Goal: Transaction & Acquisition: Download file/media

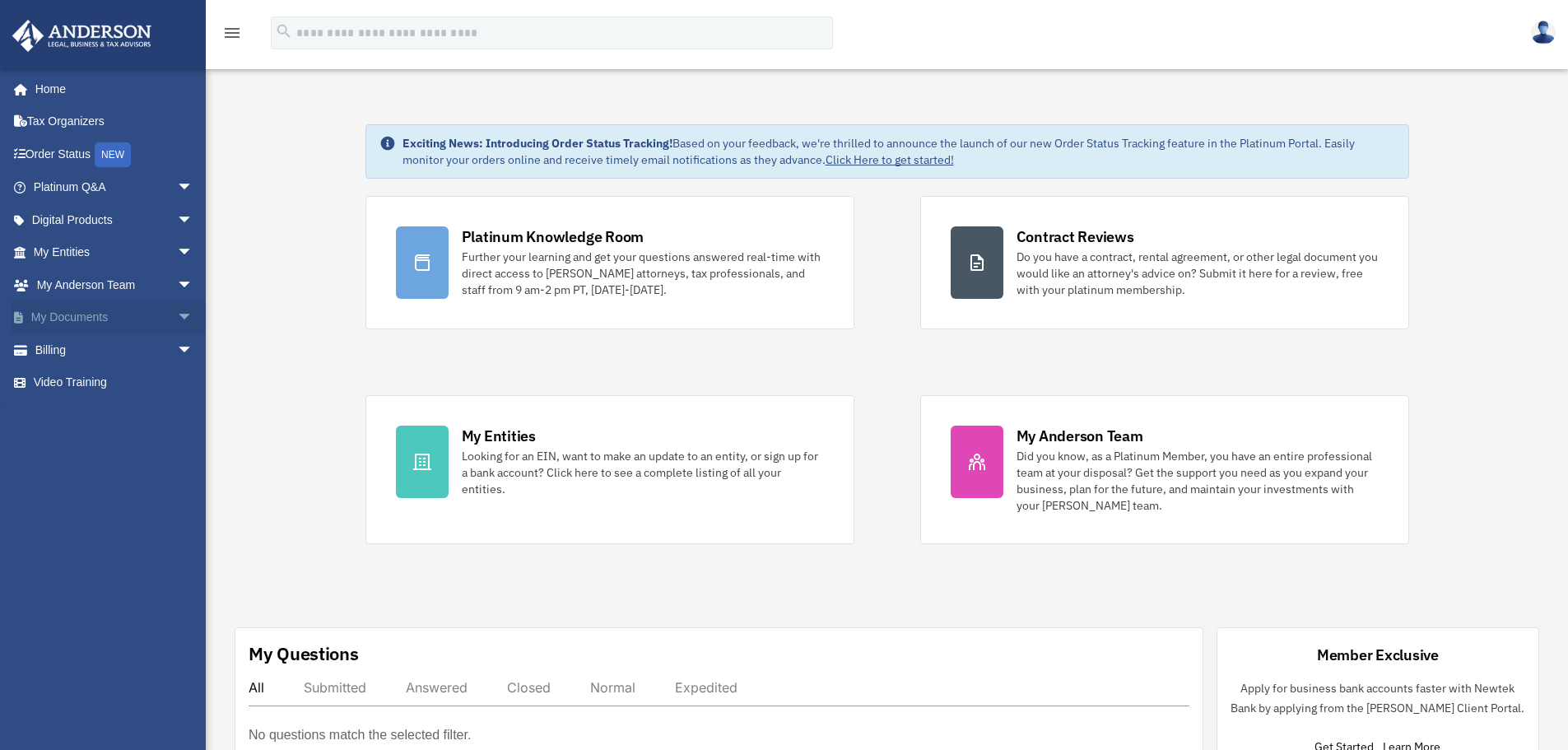
click at [98, 313] on link "My Documents arrow_drop_down" at bounding box center [115, 317] width 206 height 33
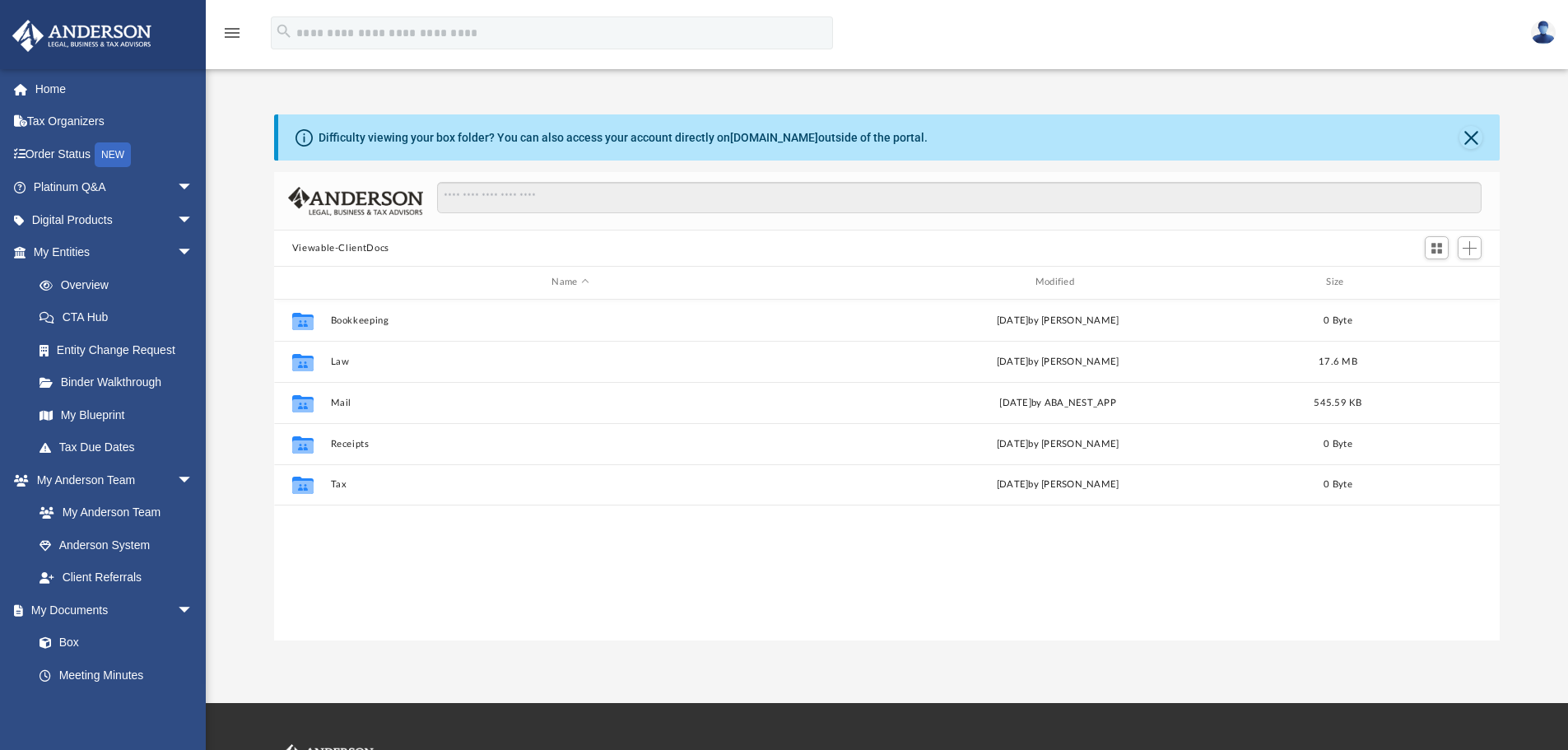
scroll to position [363, 1213]
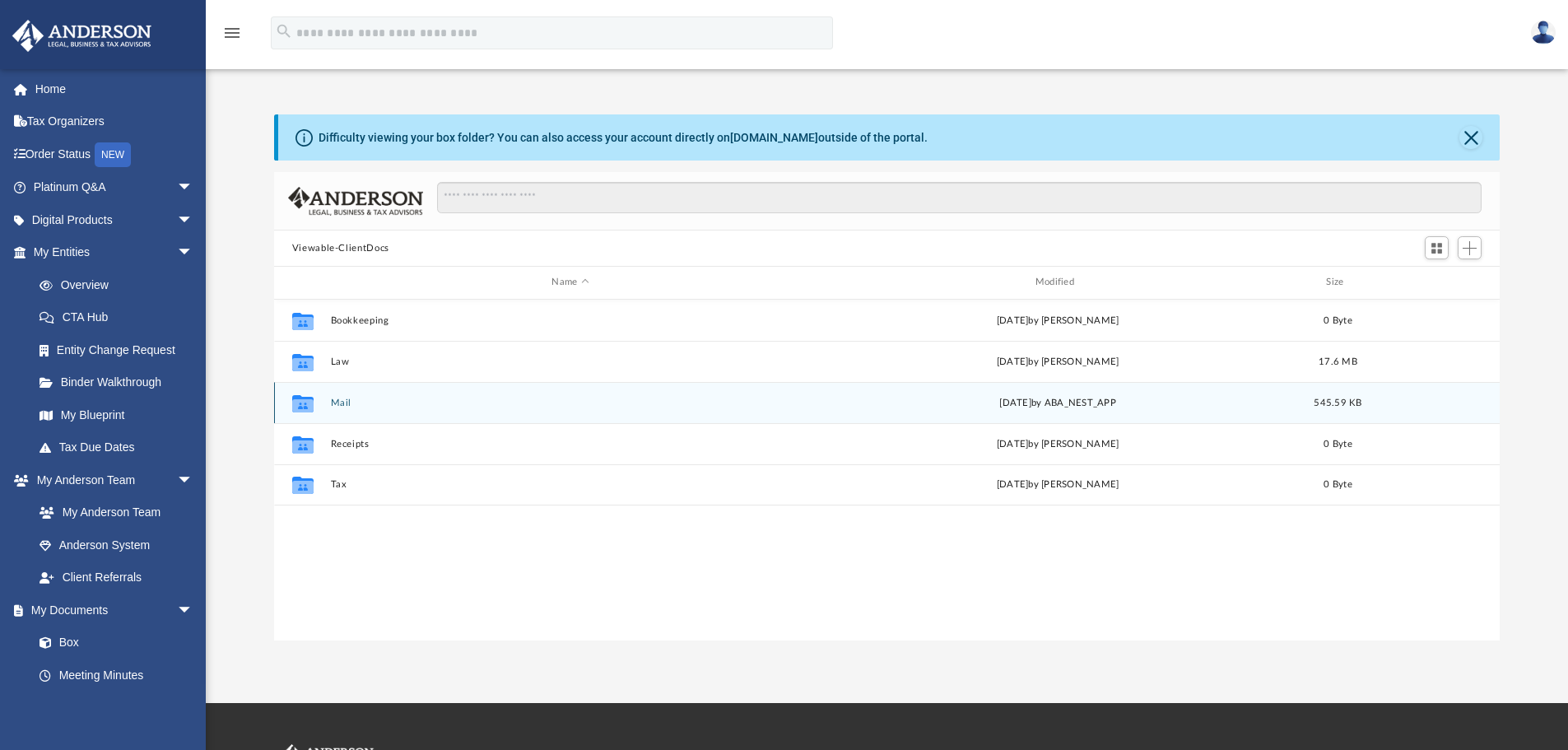
click at [342, 400] on button "Mail" at bounding box center [570, 403] width 480 height 11
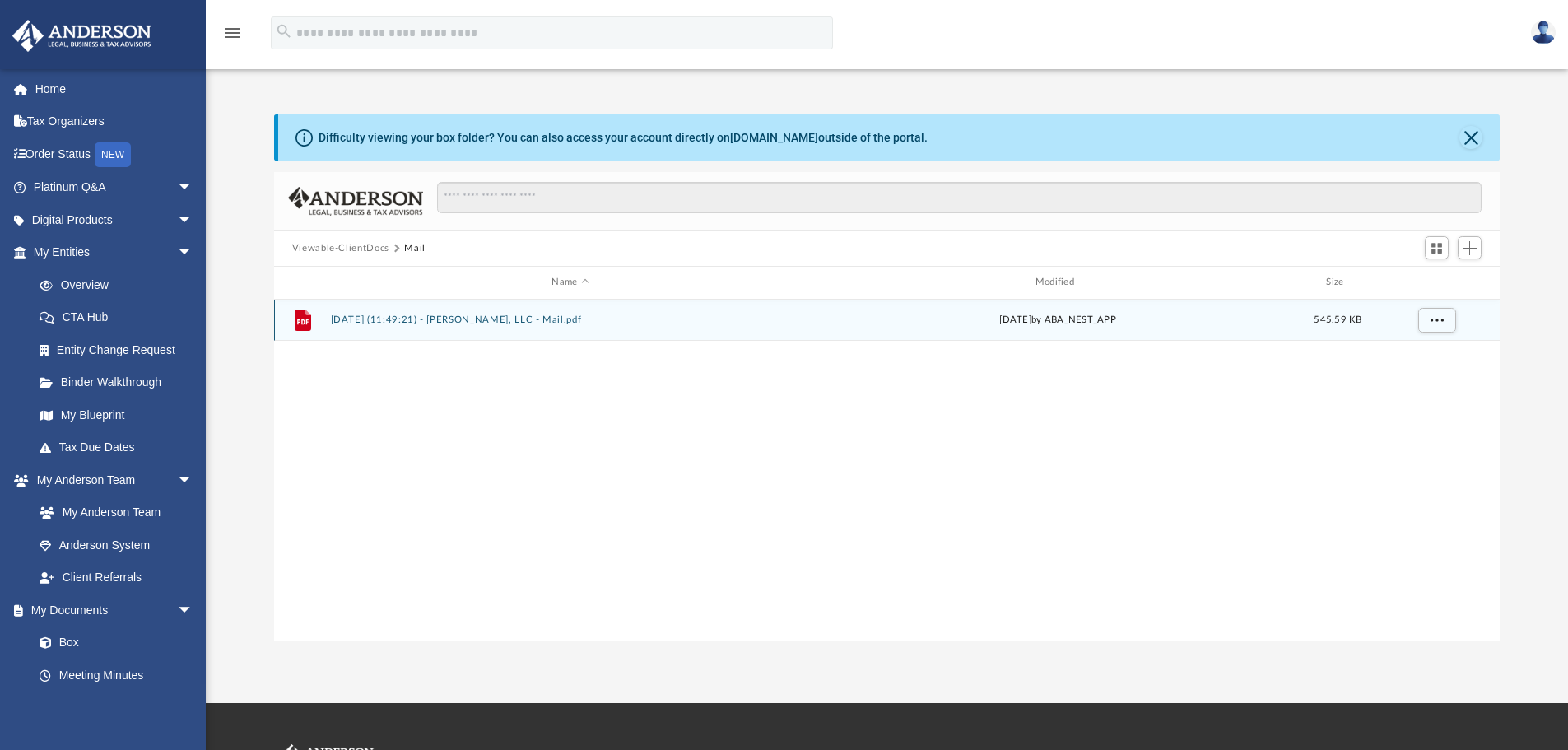
click at [490, 321] on button "[DATE] (11:49:21) - [PERSON_NAME], LLC - Mail.pdf" at bounding box center [570, 319] width 480 height 11
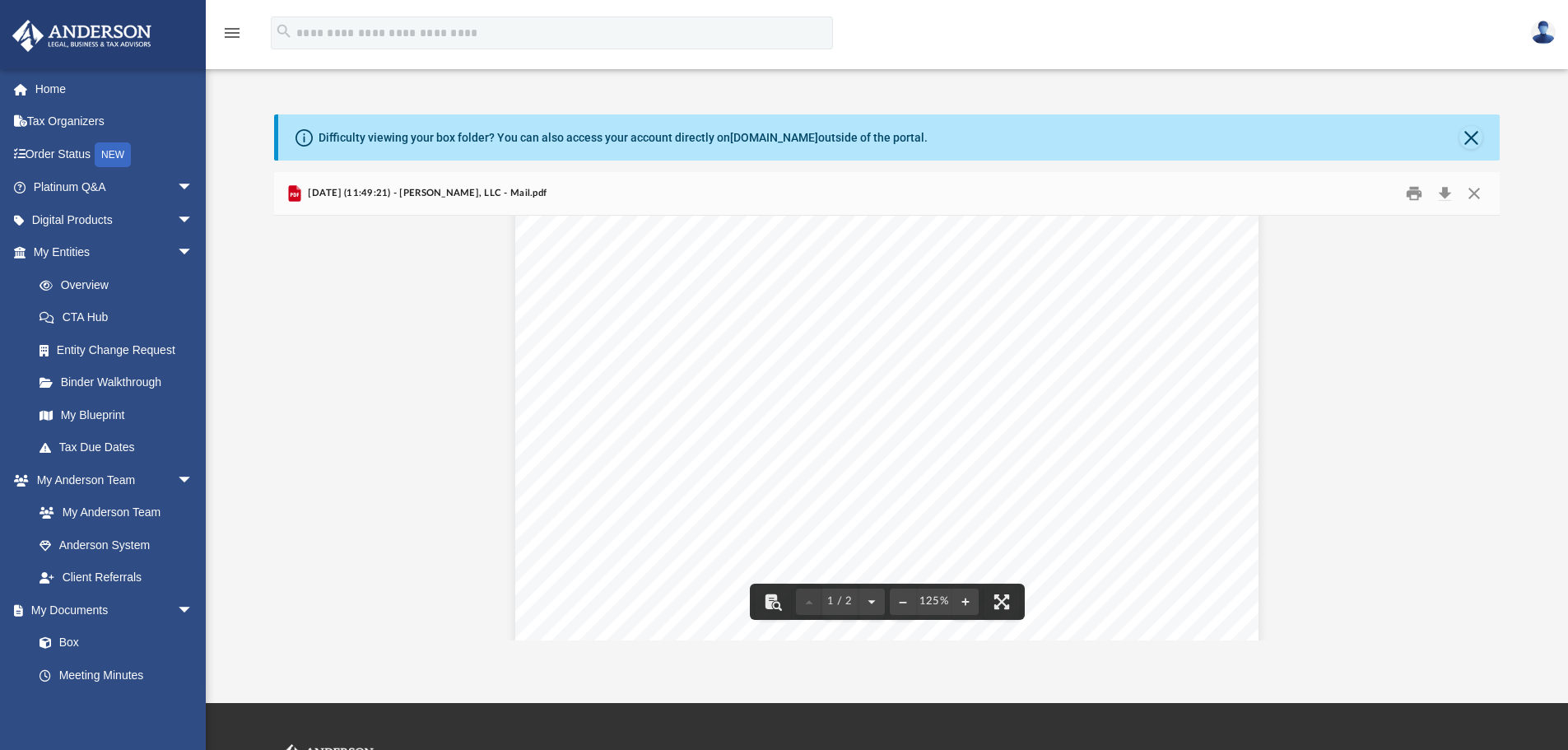
scroll to position [0, 0]
click at [1472, 191] on button "Close" at bounding box center [1474, 193] width 30 height 26
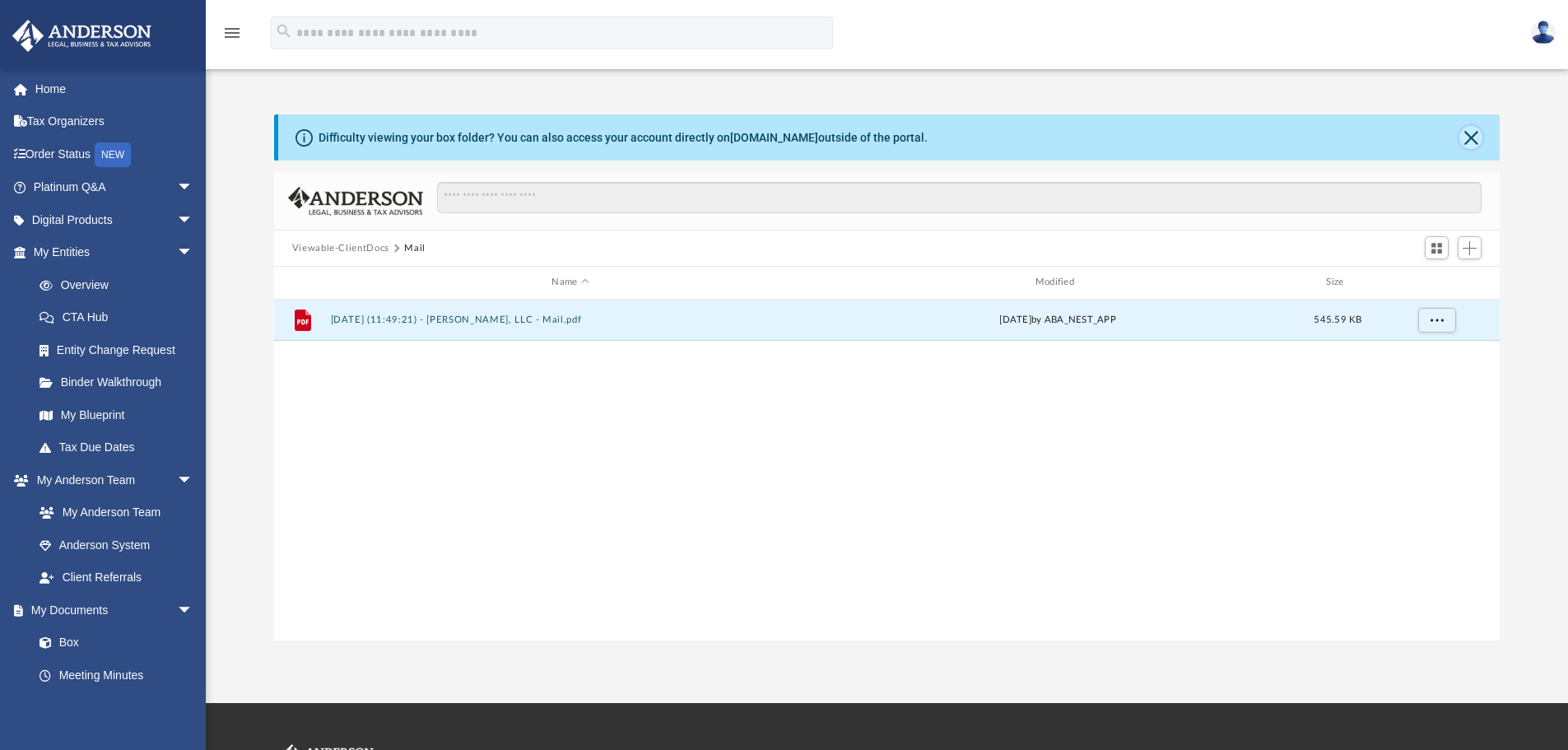
click at [1469, 128] on button "Close" at bounding box center [1471, 138] width 23 height 23
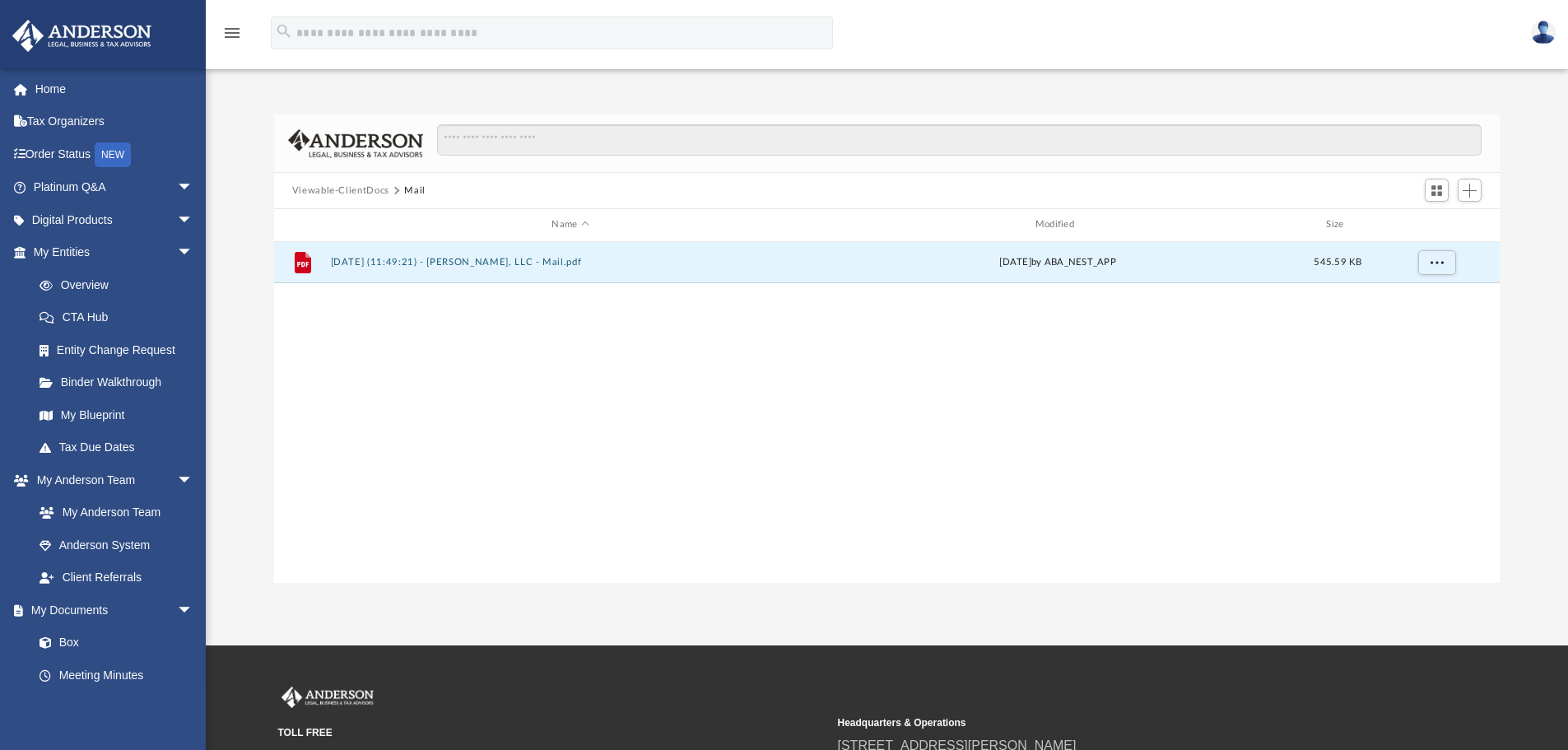
click at [360, 189] on button "Viewable-ClientDocs" at bounding box center [341, 191] width 97 height 15
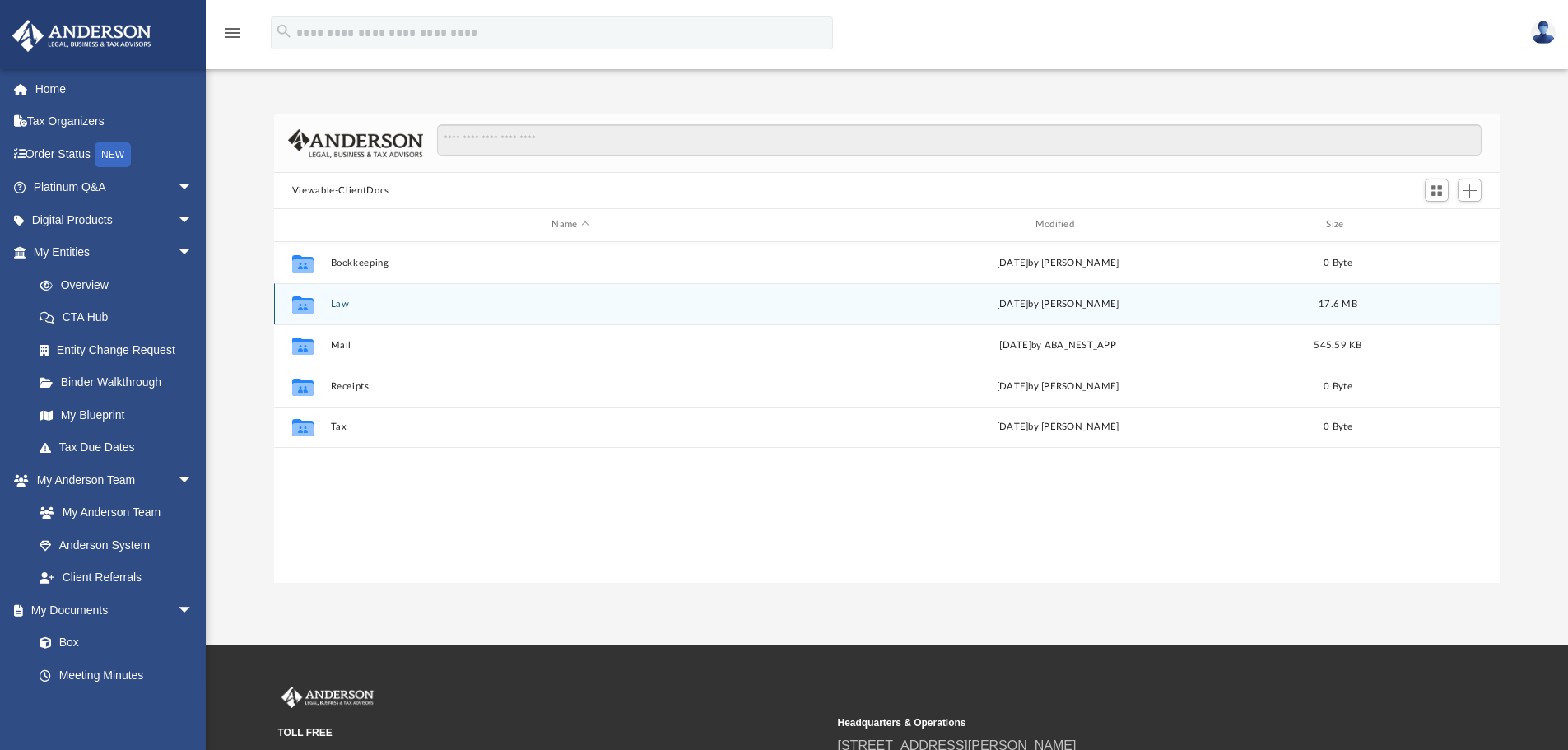
click at [347, 304] on button "Law" at bounding box center [570, 304] width 480 height 11
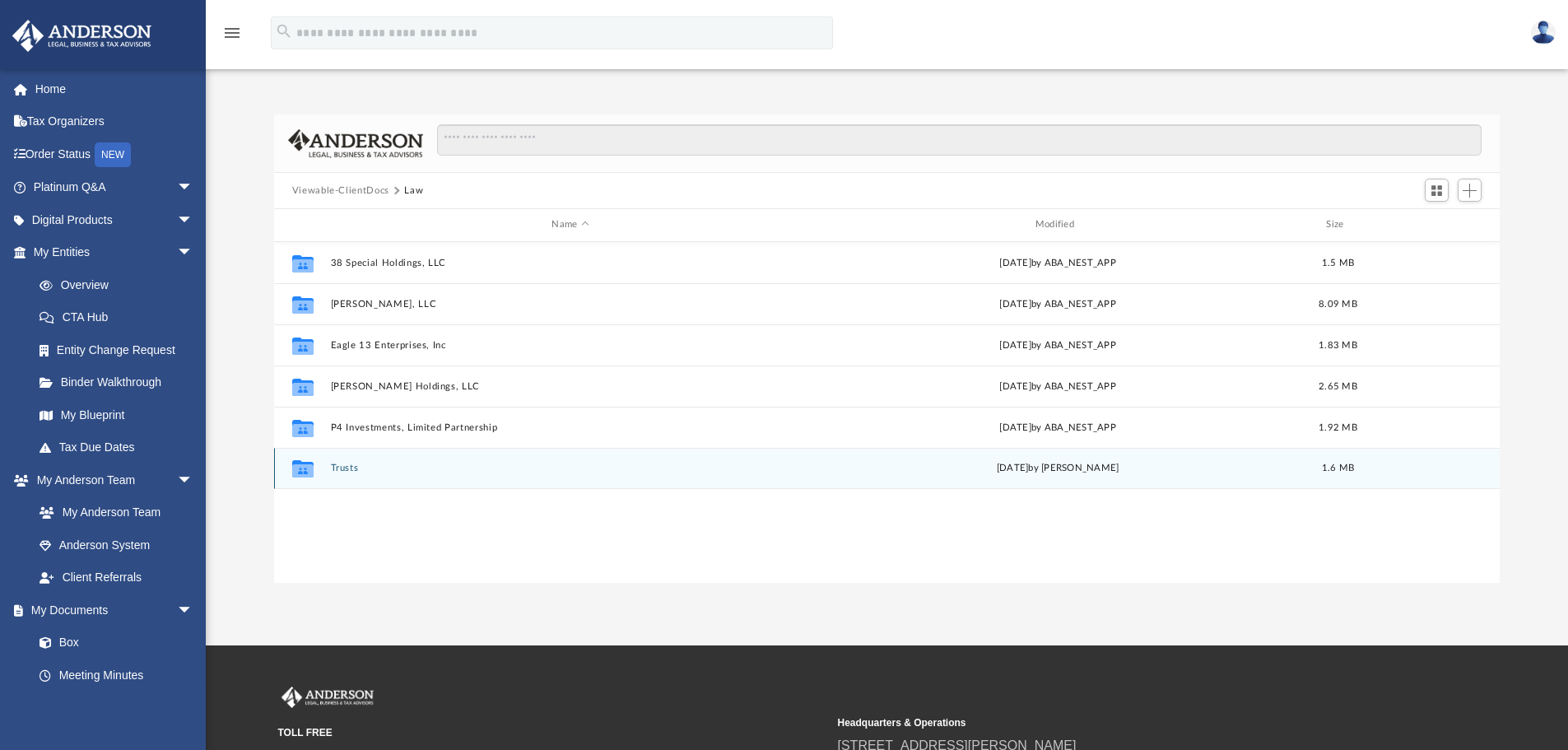
click at [346, 467] on button "Trusts" at bounding box center [570, 468] width 480 height 11
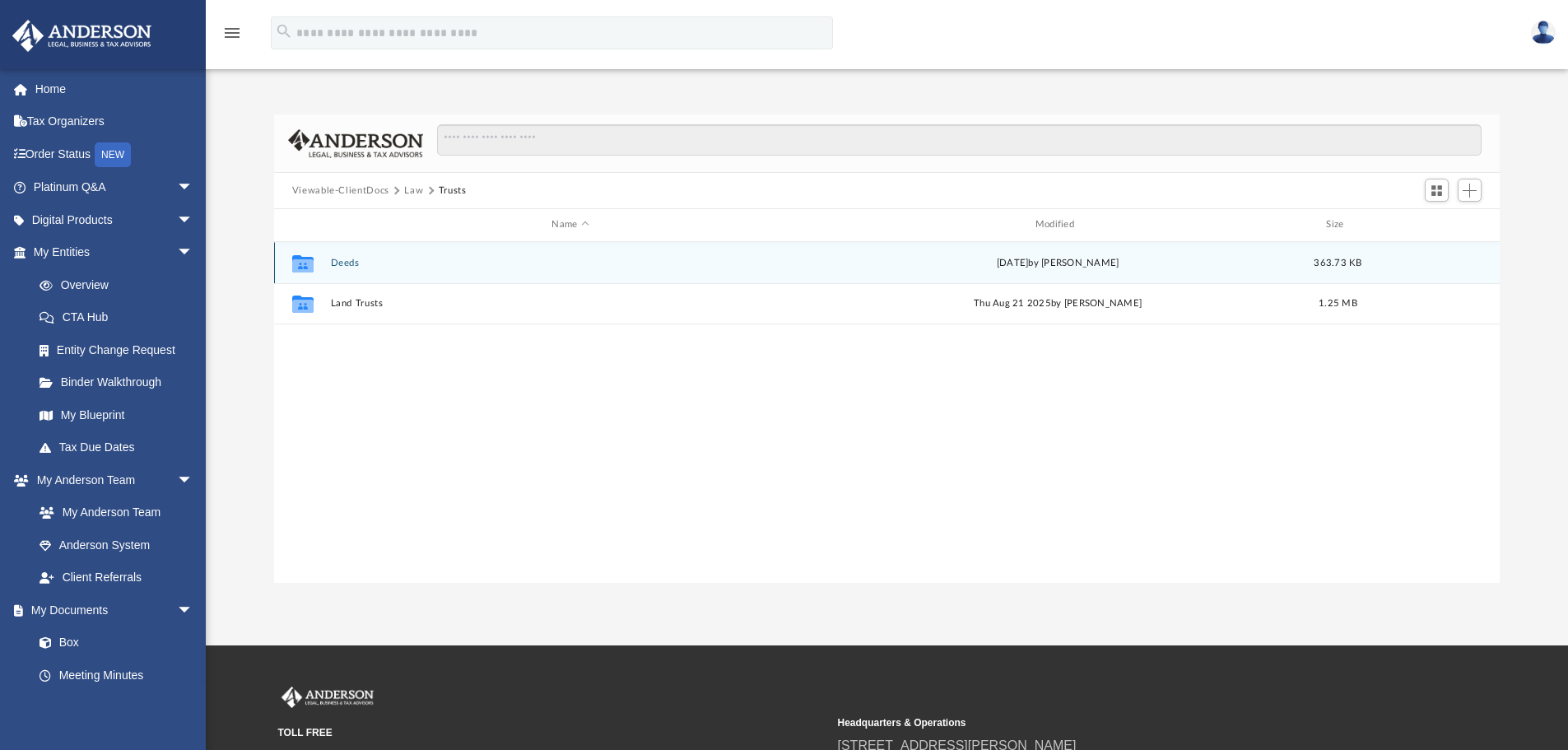
click at [348, 262] on button "Deeds" at bounding box center [570, 263] width 480 height 11
click at [380, 264] on button "Deed - 72 Bailey Drive" at bounding box center [570, 263] width 480 height 11
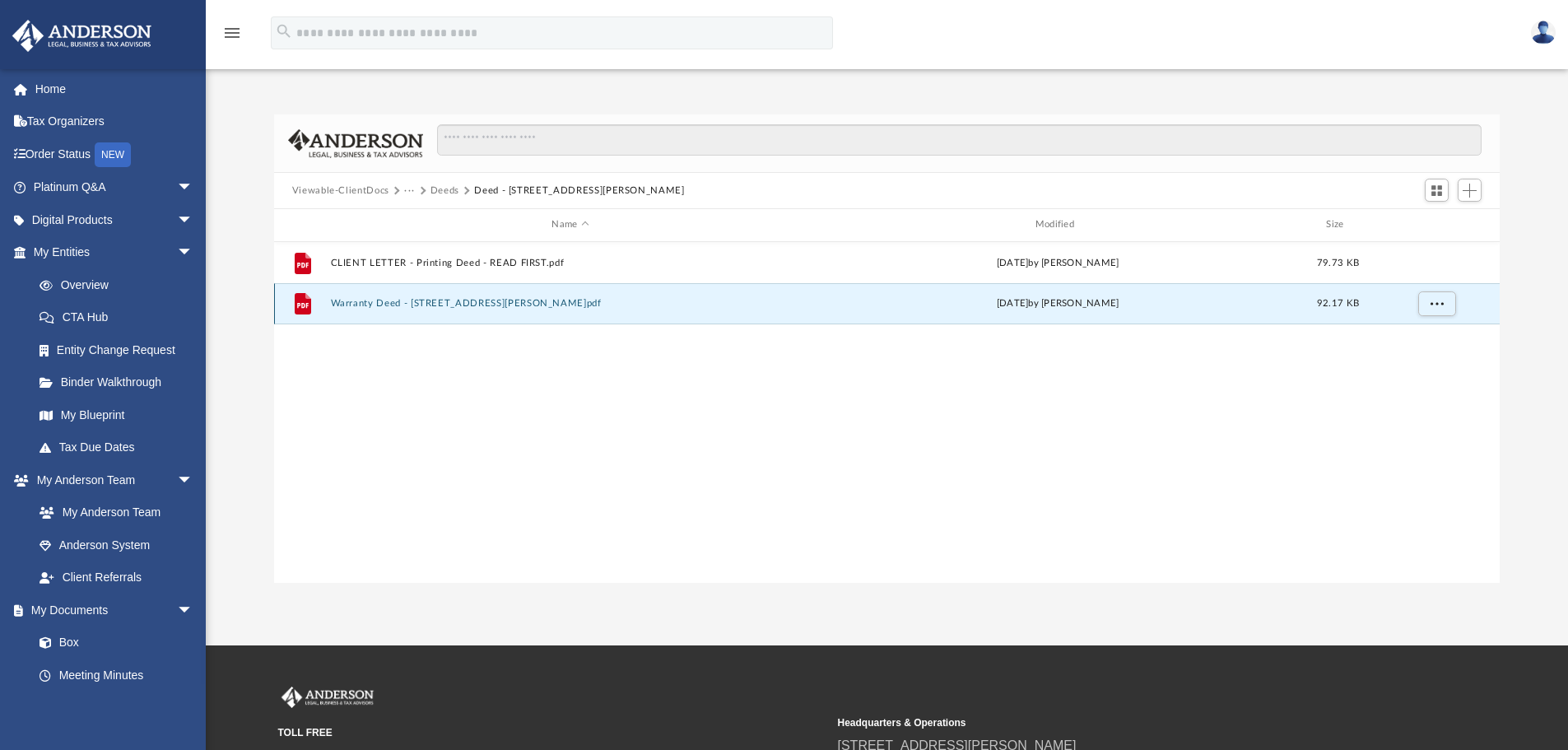
click at [398, 303] on button "Warranty Deed - 72 Bailey Drive.pdf" at bounding box center [570, 304] width 480 height 11
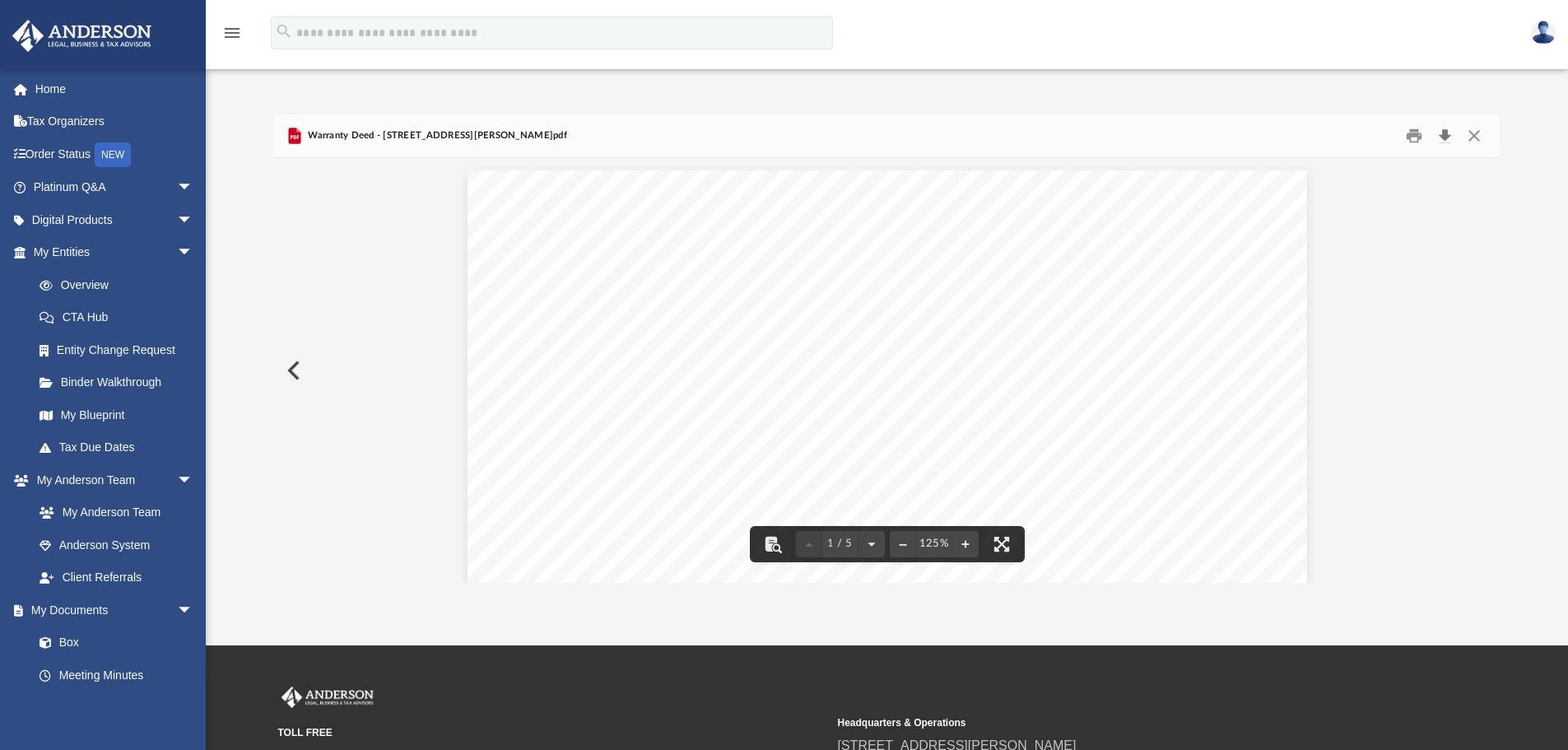
click at [1442, 132] on button "Download" at bounding box center [1445, 136] width 30 height 26
click at [1479, 133] on button "Close" at bounding box center [1474, 136] width 30 height 26
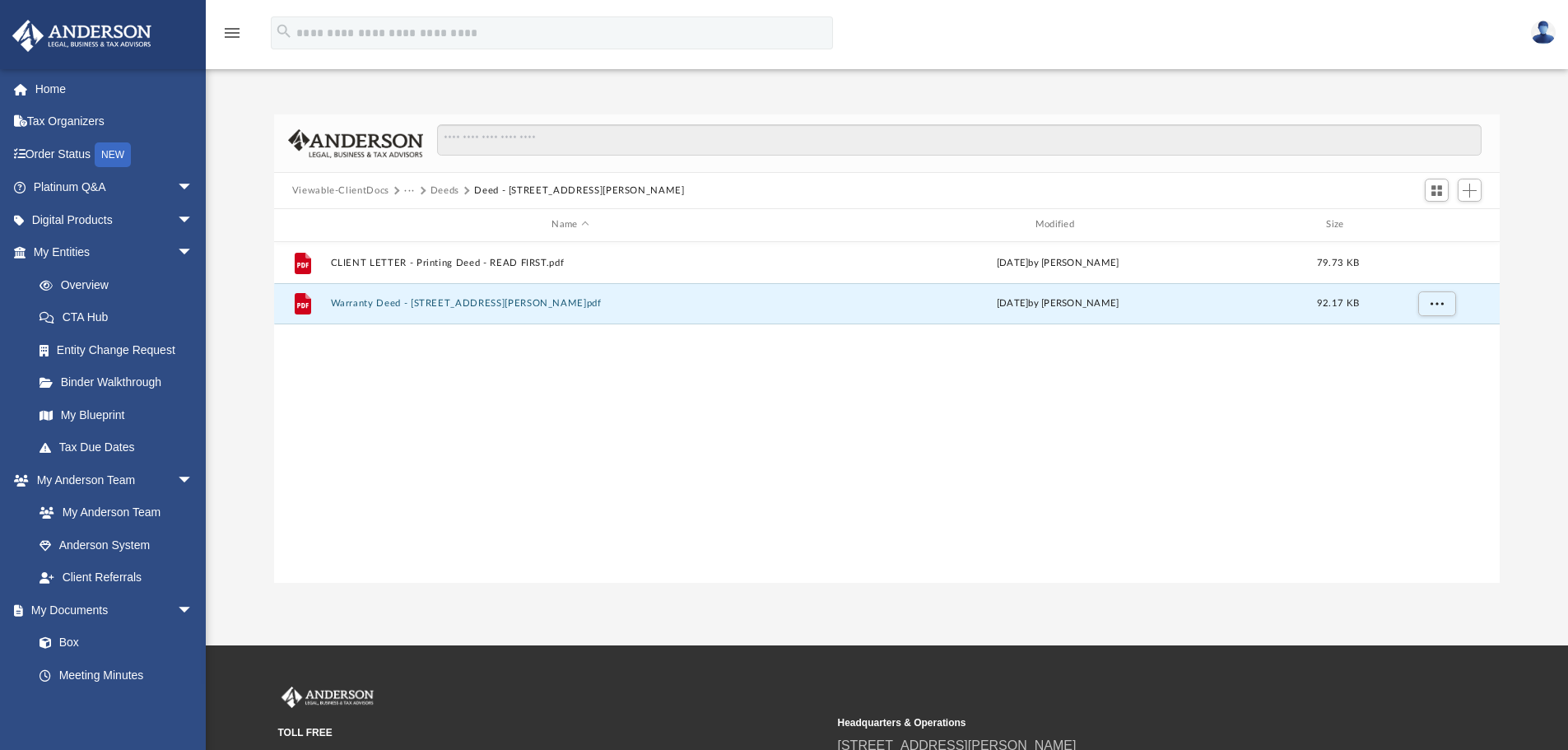
click at [443, 191] on button "Deeds" at bounding box center [445, 191] width 29 height 15
click at [398, 299] on button "Deed - 97 Bailey Drive" at bounding box center [570, 304] width 480 height 11
click at [484, 301] on button "Warranty Deed - 97 Bailey Drive.pdf" at bounding box center [570, 304] width 480 height 11
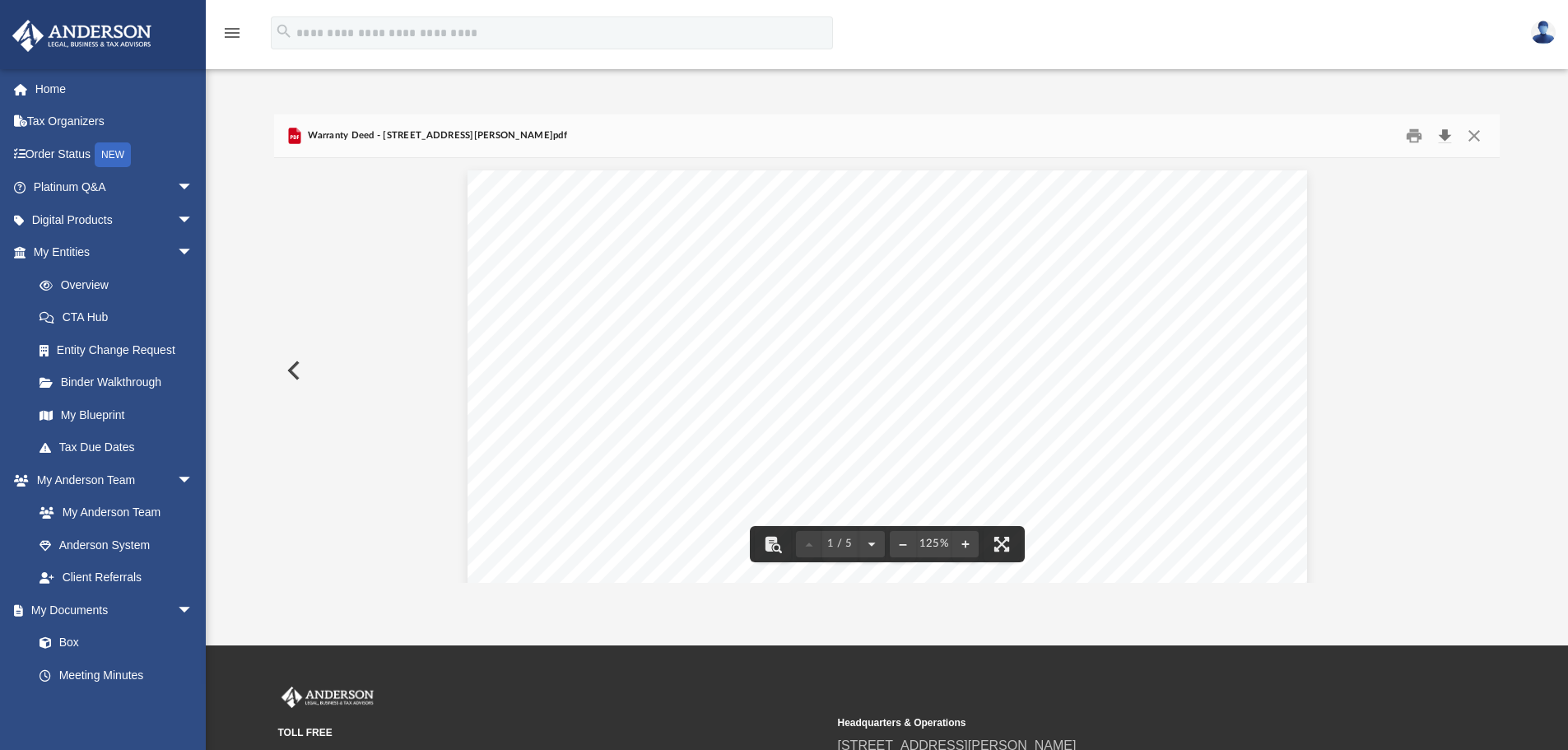
click at [1447, 135] on button "Download" at bounding box center [1445, 136] width 30 height 26
click at [1473, 135] on button "Close" at bounding box center [1474, 136] width 30 height 26
